Goal: Check status: Check status

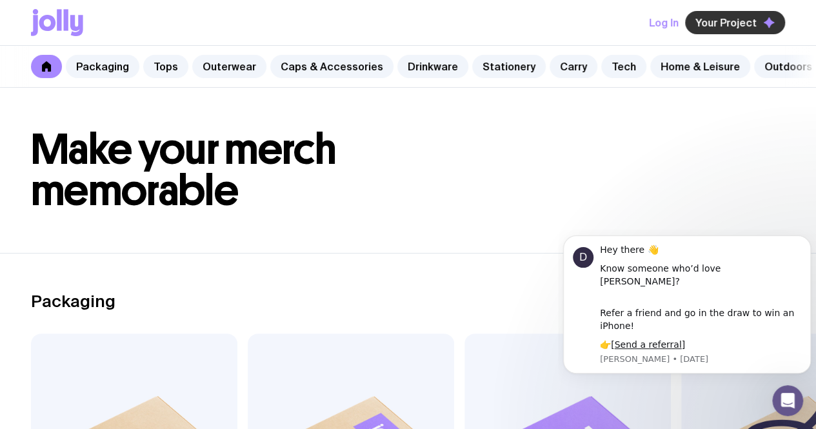
click at [722, 17] on span "Your Project" at bounding box center [725, 22] width 61 height 13
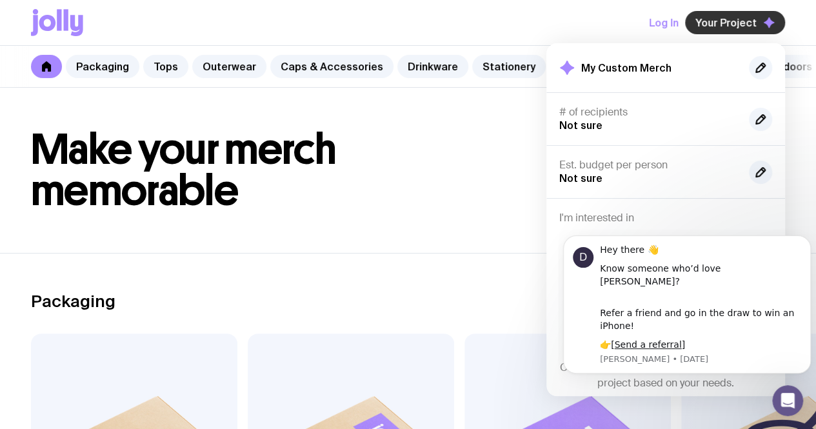
click at [730, 11] on div "Your Project My Custom Merch # of recipients Not sure Est. budget per person No…" at bounding box center [735, 22] width 100 height 23
click at [664, 21] on button "Log In" at bounding box center [664, 22] width 30 height 23
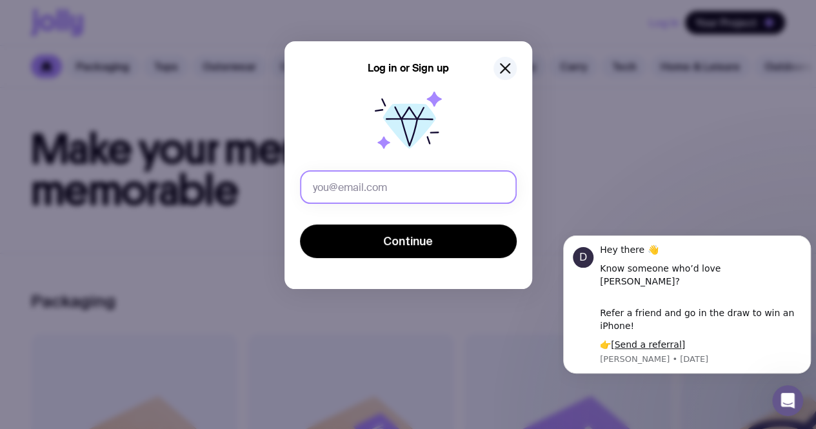
click at [468, 179] on input "text" at bounding box center [408, 187] width 217 height 34
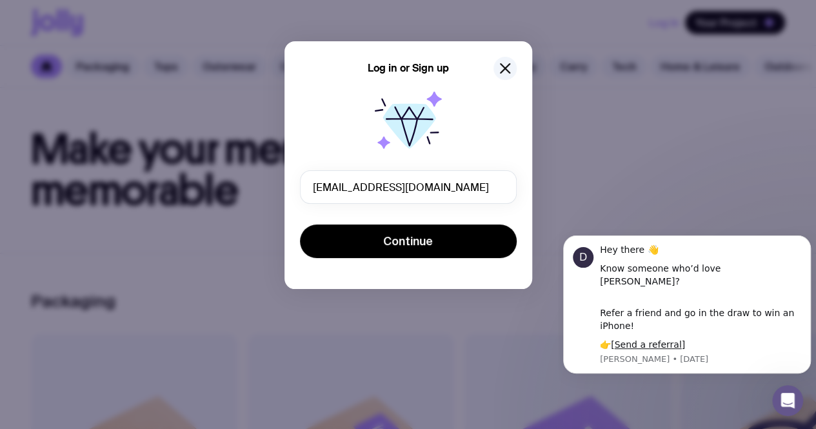
type input "[EMAIL_ADDRESS][DOMAIN_NAME]"
click at [300, 224] on button "Continue" at bounding box center [408, 241] width 217 height 34
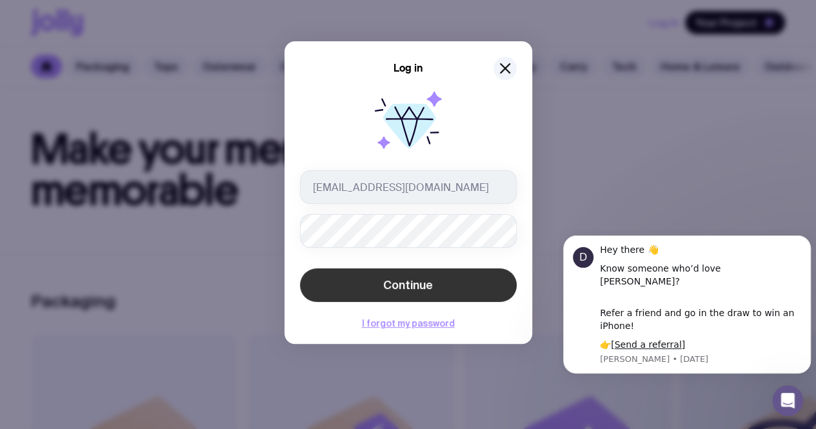
click at [443, 279] on button "Continue" at bounding box center [408, 285] width 217 height 34
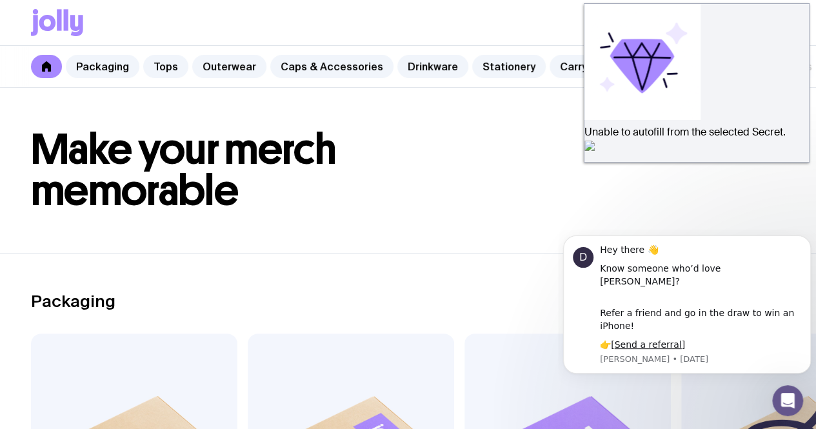
click at [756, 162] on h1 "Make your merch memorable" at bounding box center [408, 170] width 754 height 83
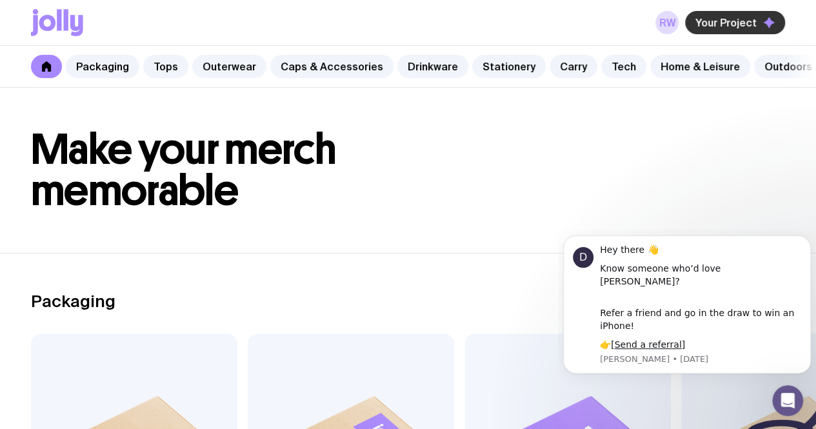
click at [729, 26] on span "Your Project" at bounding box center [725, 22] width 61 height 13
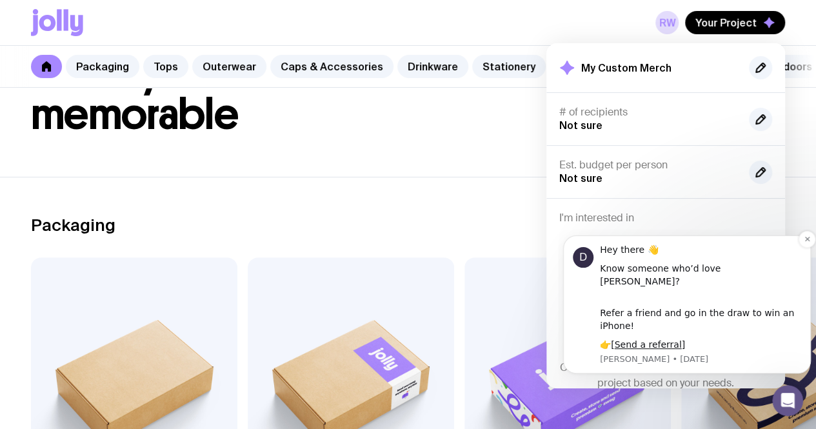
scroll to position [258, 0]
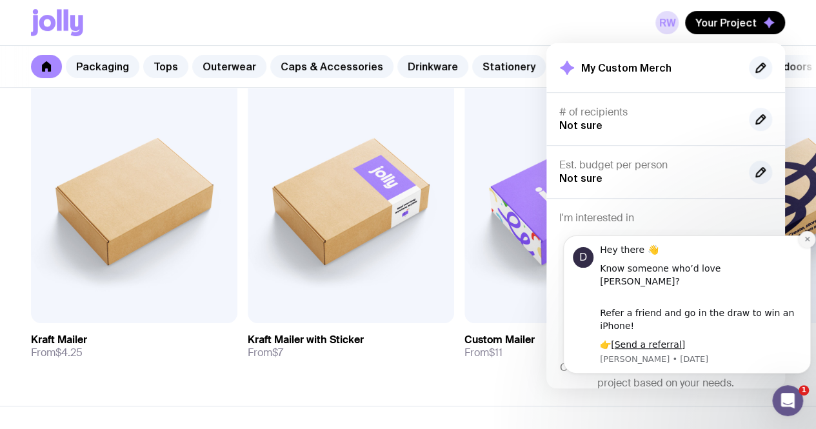
click at [805, 241] on icon "Dismiss notification" at bounding box center [806, 239] width 5 height 5
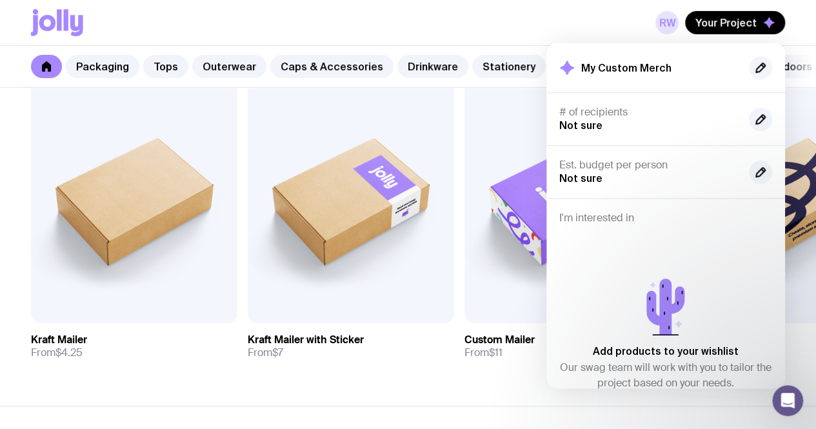
click at [667, 21] on link "RW" at bounding box center [666, 22] width 23 height 23
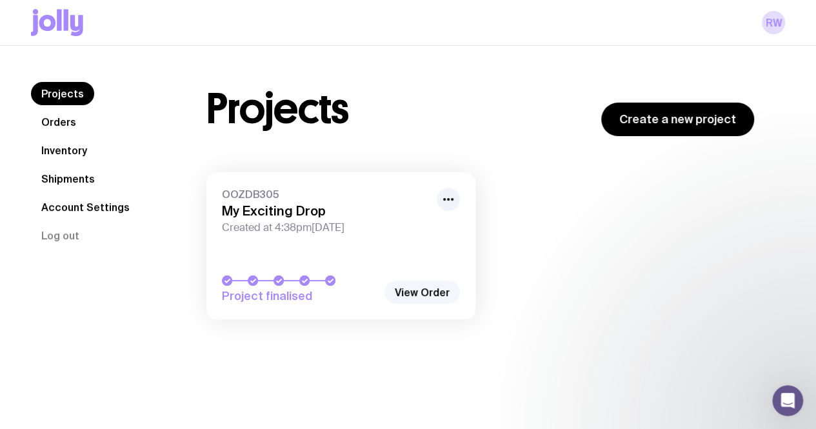
click at [428, 288] on link "View Order" at bounding box center [421, 291] width 75 height 23
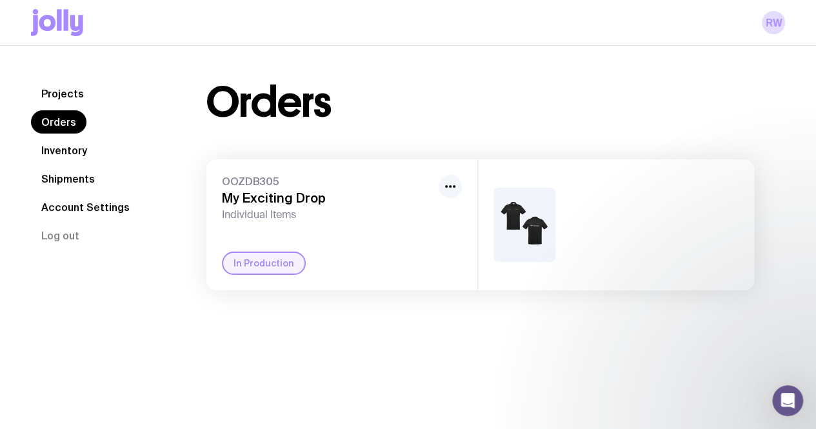
click at [458, 182] on button "button" at bounding box center [449, 186] width 23 height 23
click at [464, 64] on div "Projects Orders Inventory Shipments Account Settings Log out Projects Orders In…" at bounding box center [408, 186] width 816 height 280
click at [87, 167] on link "Shipments" at bounding box center [68, 178] width 74 height 23
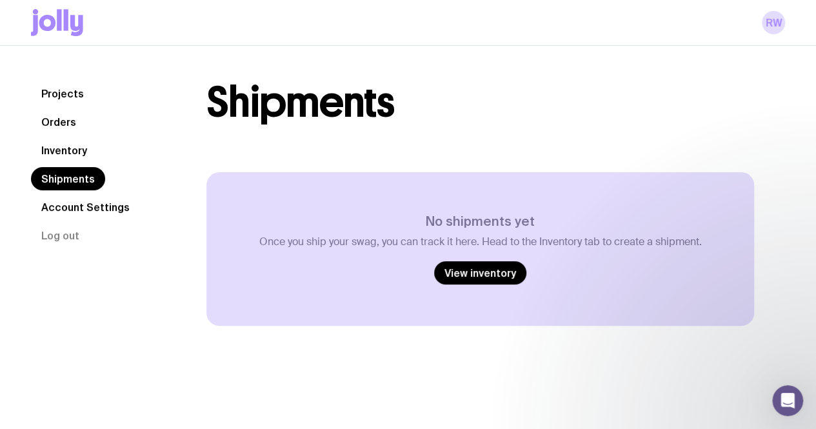
click at [50, 152] on link "Inventory" at bounding box center [64, 150] width 66 height 23
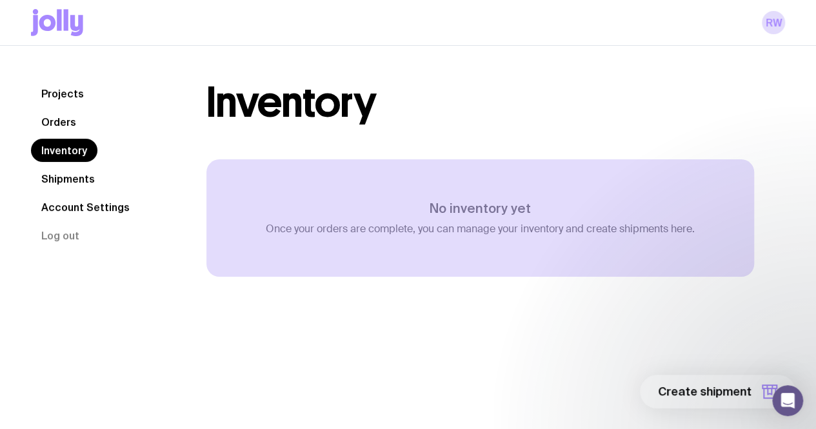
click at [53, 119] on link "Orders" at bounding box center [58, 121] width 55 height 23
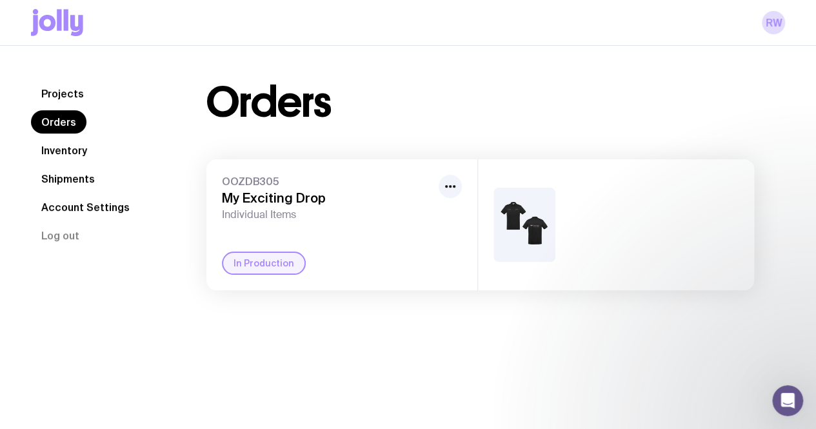
click at [527, 225] on img at bounding box center [524, 225] width 62 height 74
drag, startPoint x: 258, startPoint y: 270, endPoint x: 389, endPoint y: 203, distance: 147.1
click at [260, 269] on div "In Production" at bounding box center [264, 262] width 84 height 23
